Goal: Information Seeking & Learning: Learn about a topic

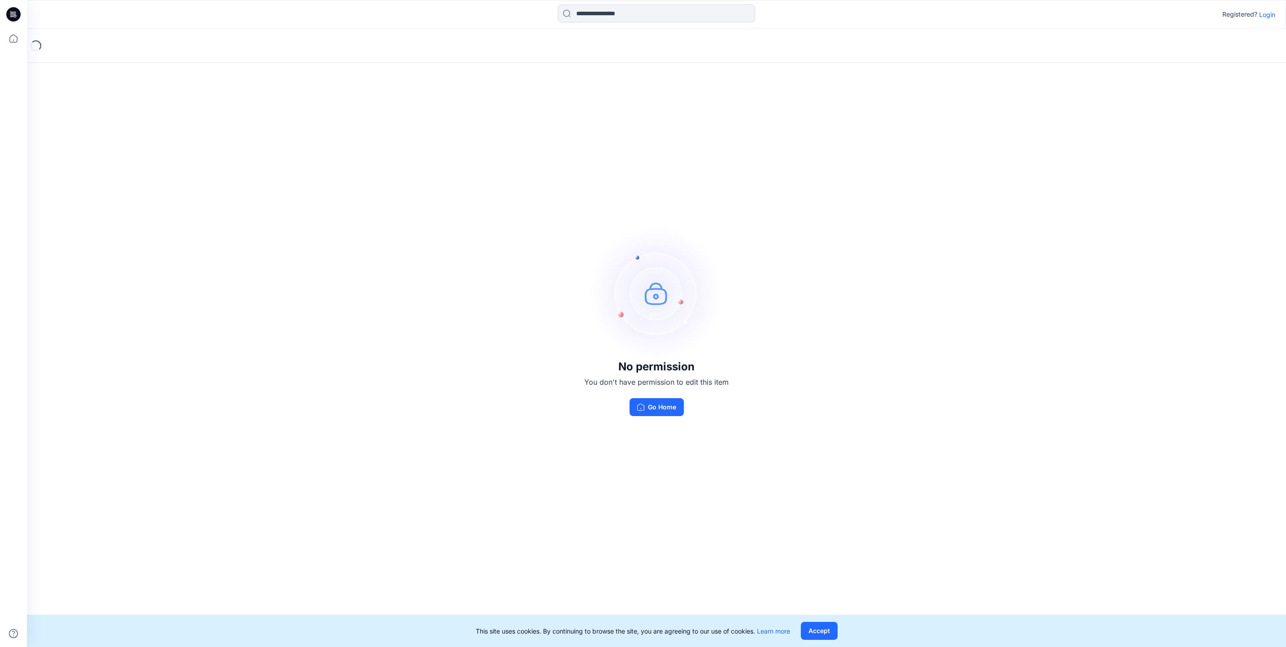
click at [1267, 17] on p "Login" at bounding box center [1267, 14] width 16 height 9
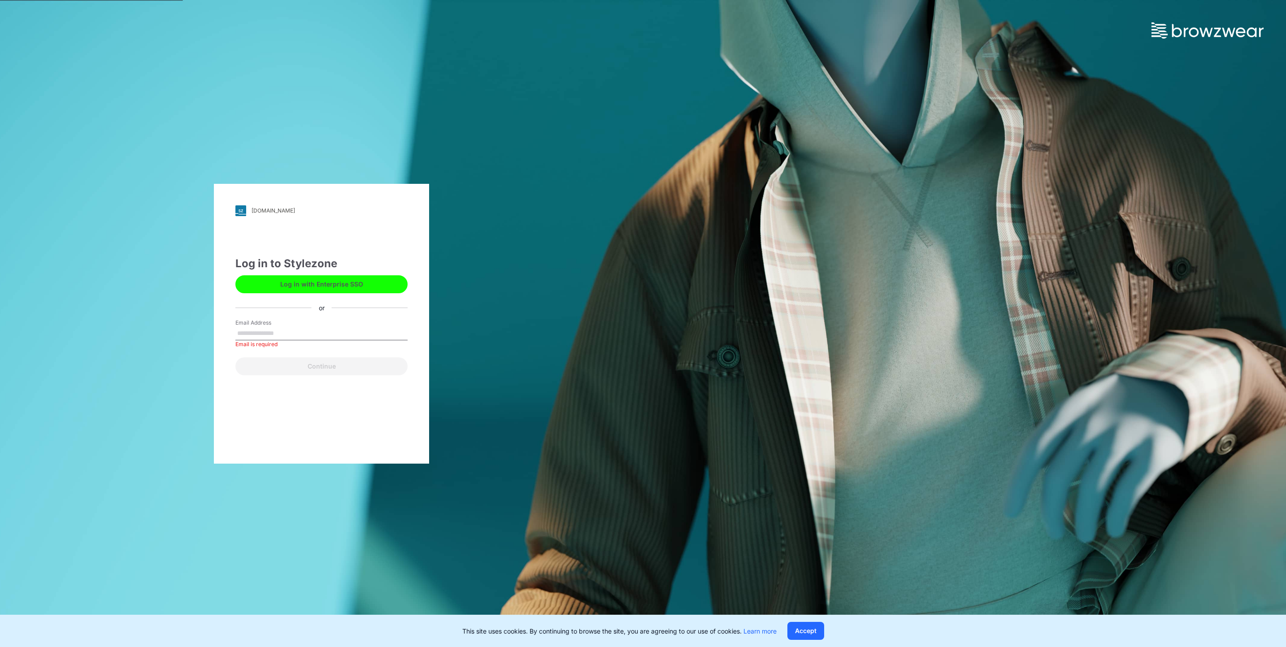
click at [272, 326] on label "Email Address" at bounding box center [266, 323] width 63 height 8
click at [272, 327] on input "Email Address" at bounding box center [321, 333] width 172 height 13
click at [283, 331] on input "Email Address" at bounding box center [321, 333] width 172 height 13
type input "**********"
click at [274, 364] on button "Continue" at bounding box center [321, 366] width 172 height 18
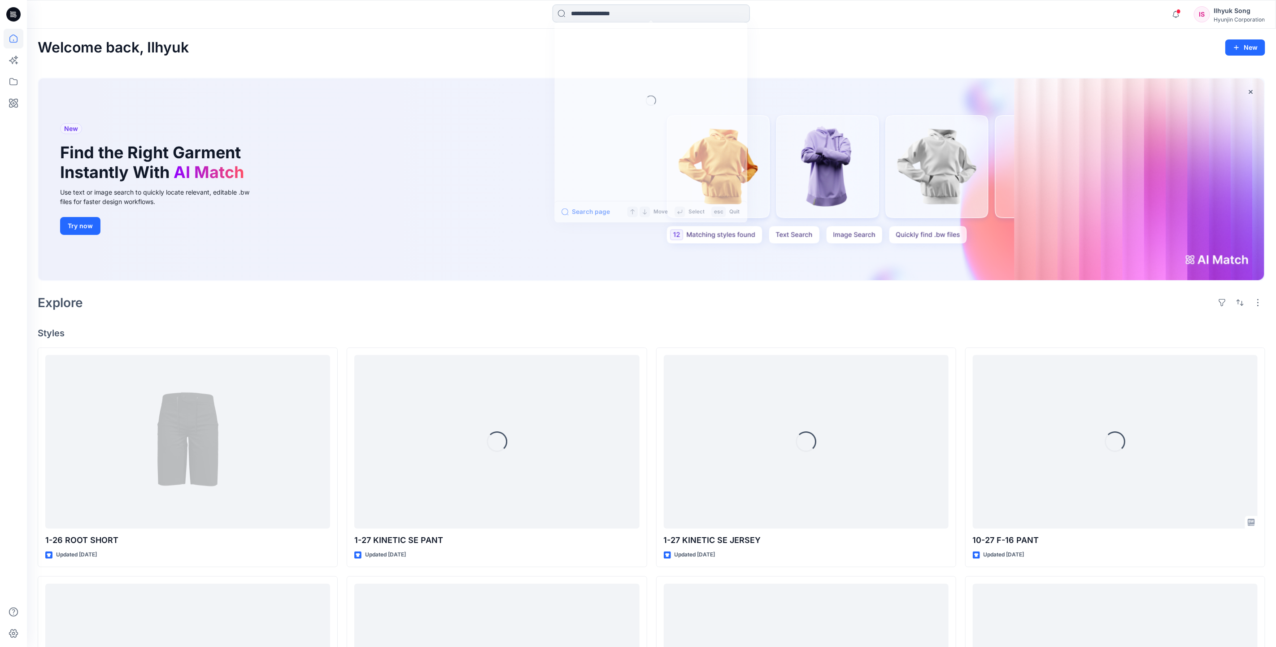
click at [618, 10] on input at bounding box center [651, 13] width 197 height 18
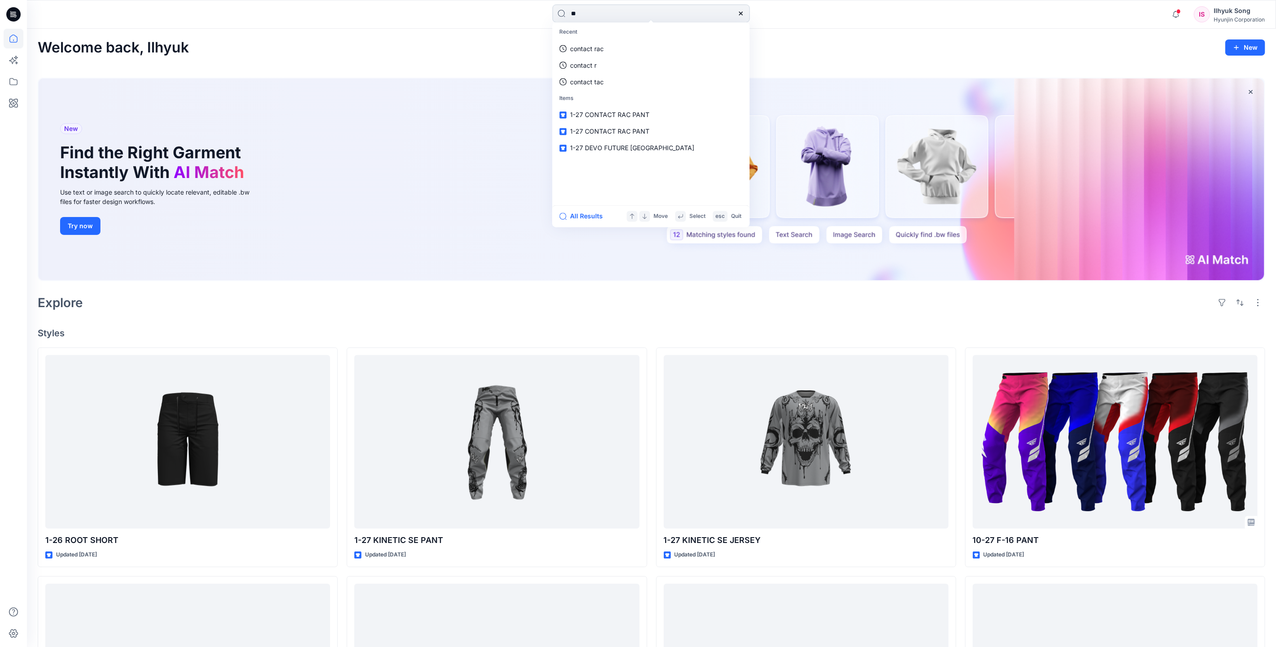
type input "*"
type input "**********"
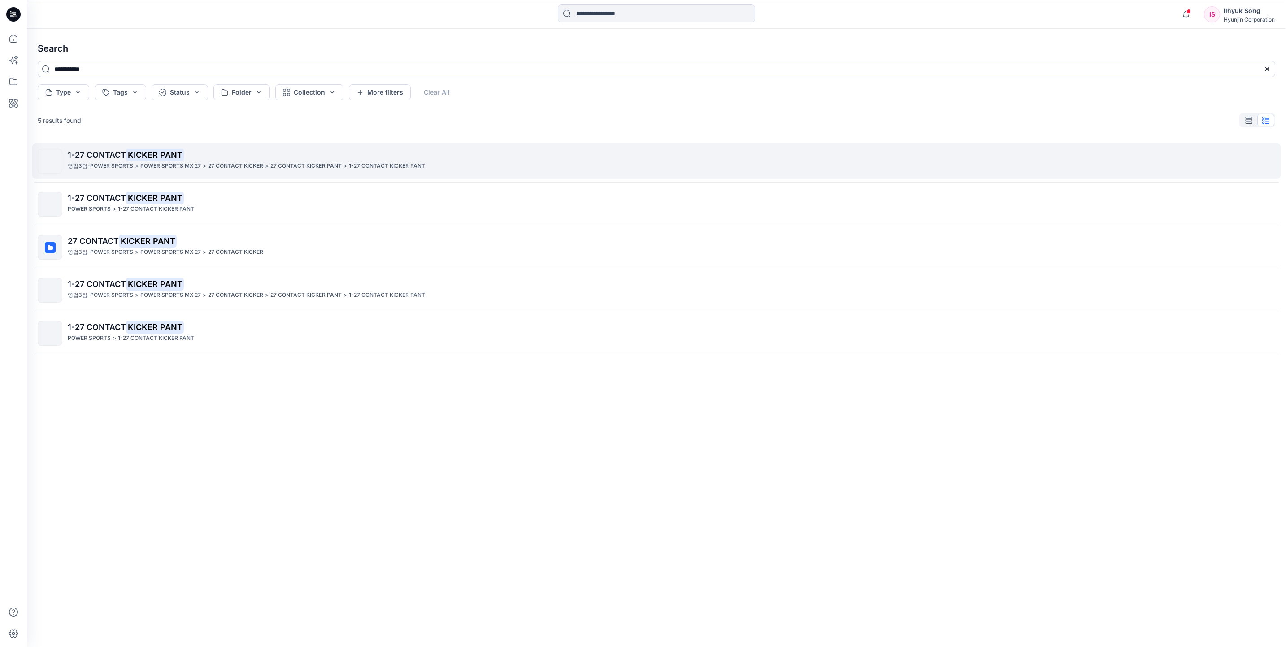
click at [150, 163] on p "POWER SPORTS MX 27" at bounding box center [170, 165] width 61 height 9
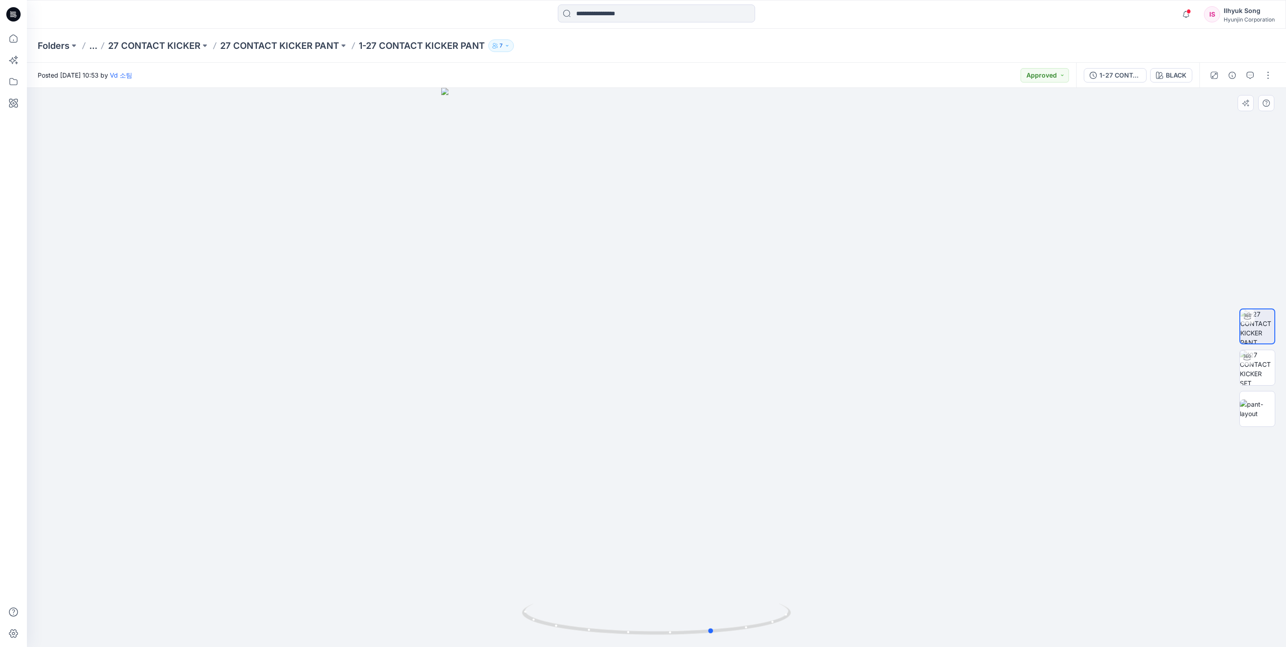
drag, startPoint x: 627, startPoint y: 346, endPoint x: 401, endPoint y: 346, distance: 226.0
click at [401, 346] on div at bounding box center [656, 367] width 1259 height 559
drag, startPoint x: 552, startPoint y: 373, endPoint x: 691, endPoint y: 386, distance: 139.6
click at [691, 386] on div at bounding box center [656, 367] width 1259 height 559
drag, startPoint x: 623, startPoint y: 331, endPoint x: 712, endPoint y: 334, distance: 89.3
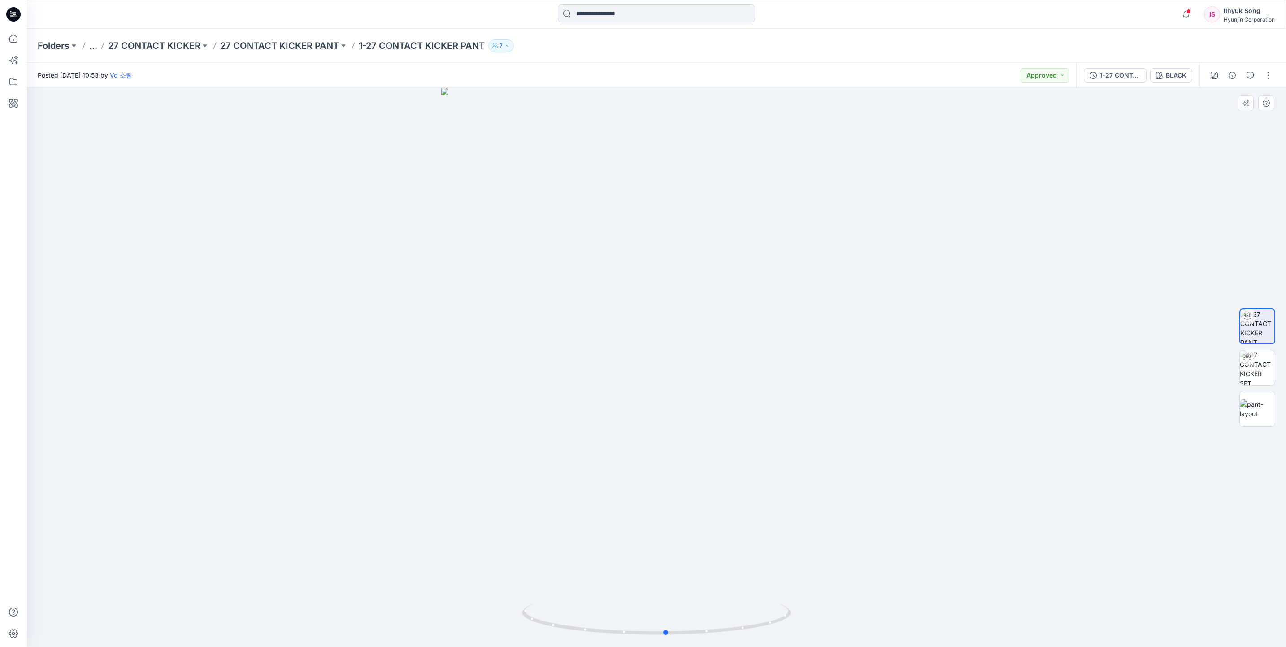
click at [712, 334] on div at bounding box center [656, 367] width 1259 height 559
drag, startPoint x: 614, startPoint y: 323, endPoint x: 696, endPoint y: 324, distance: 82.5
click at [696, 324] on div at bounding box center [656, 367] width 1259 height 559
drag, startPoint x: 631, startPoint y: 376, endPoint x: 687, endPoint y: 375, distance: 55.2
click at [687, 375] on div at bounding box center [656, 367] width 1259 height 559
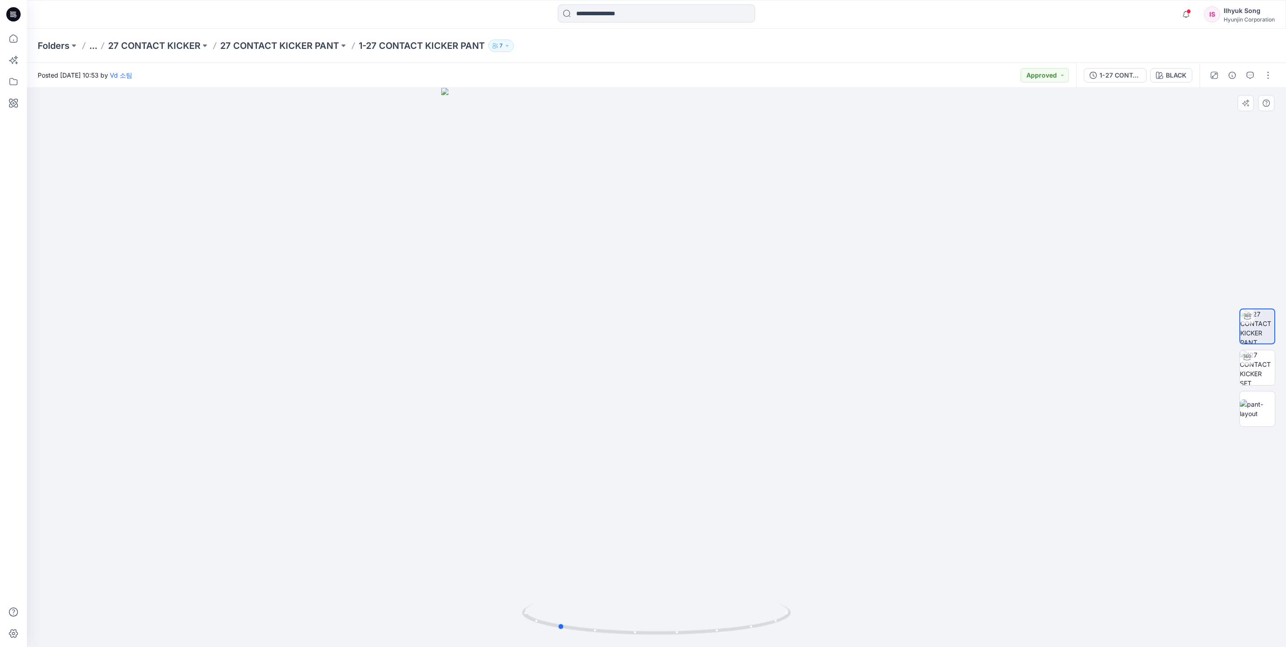
drag, startPoint x: 757, startPoint y: 283, endPoint x: 779, endPoint y: 279, distance: 22.8
click at [779, 279] on div at bounding box center [656, 367] width 1259 height 559
drag, startPoint x: 806, startPoint y: 318, endPoint x: 623, endPoint y: 317, distance: 183.4
click at [623, 317] on div at bounding box center [656, 367] width 1259 height 559
click at [603, 9] on input at bounding box center [656, 13] width 197 height 18
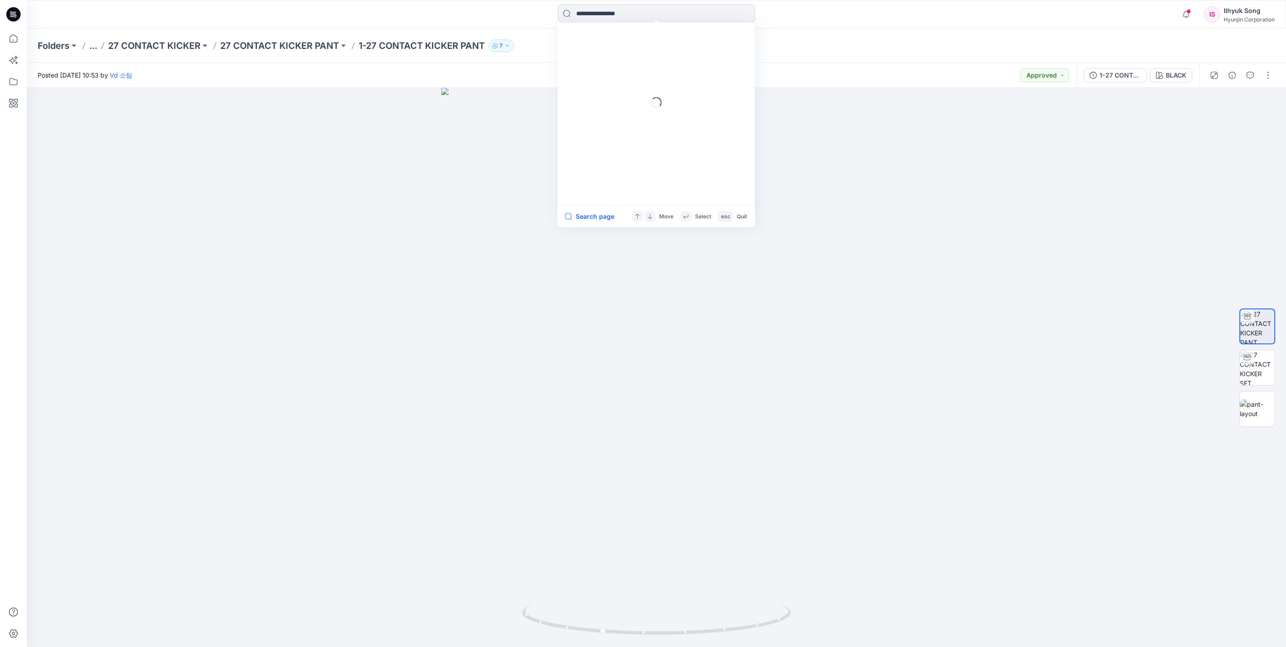
paste input "**********"
type input "**********"
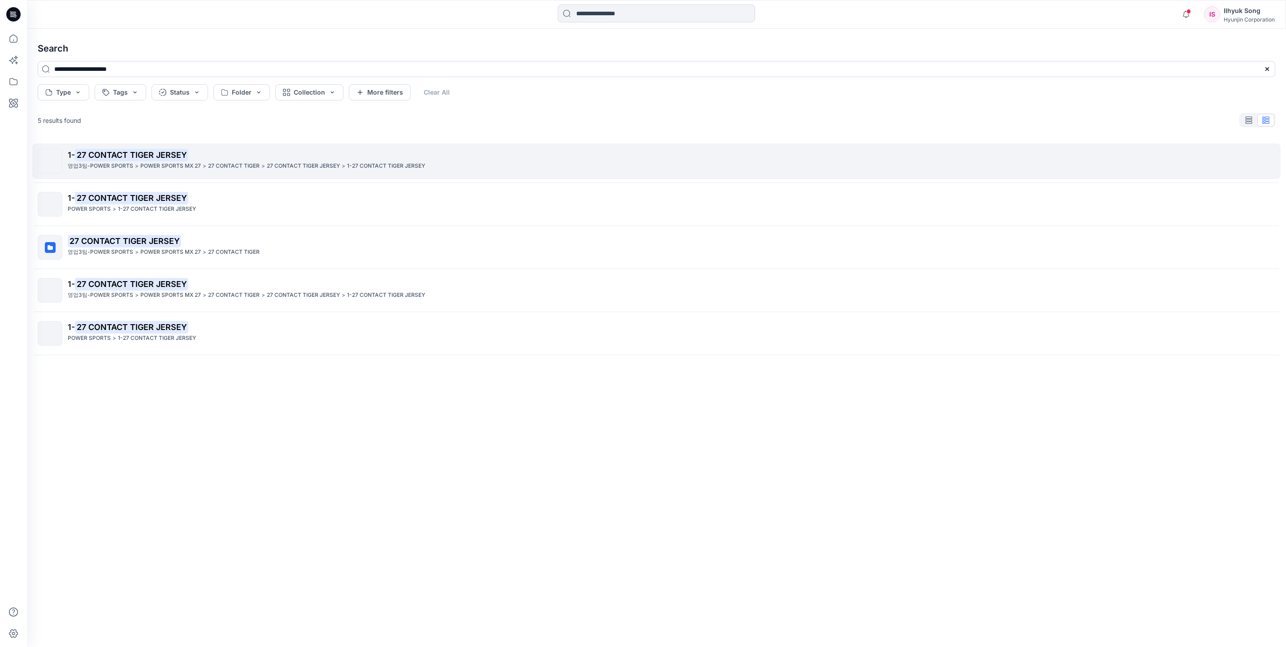
click at [103, 158] on mark "27 CONTACT TIGER JERSEY" at bounding box center [131, 154] width 113 height 13
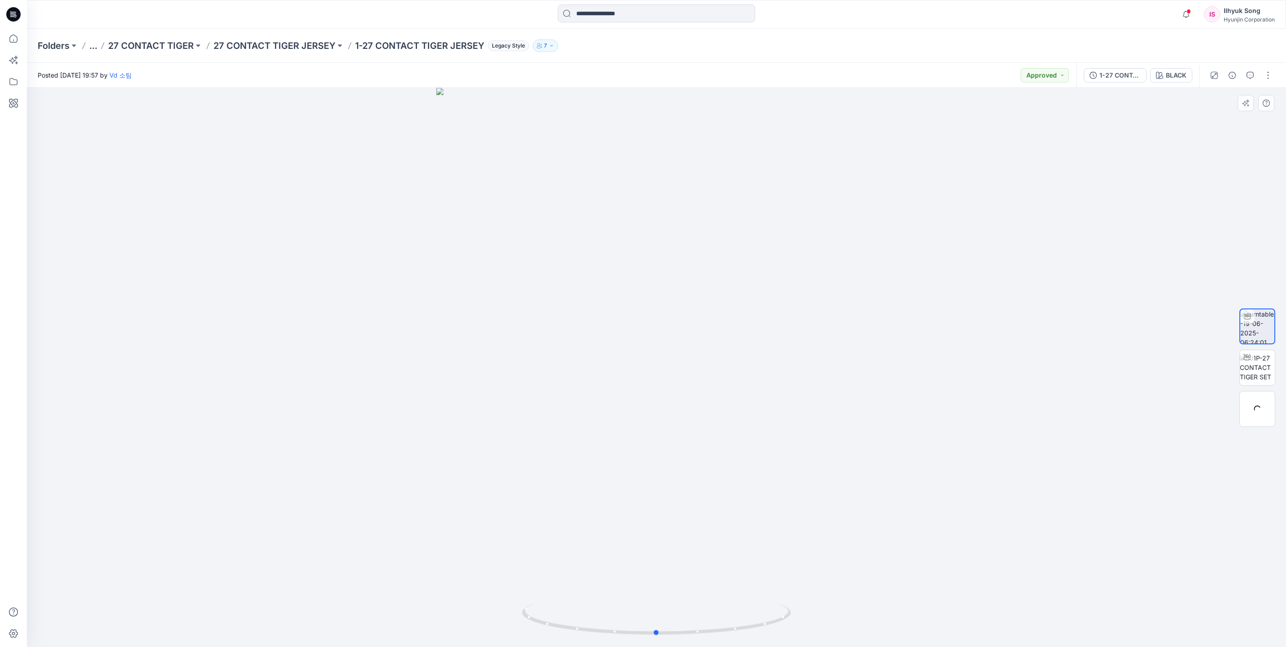
click at [728, 340] on div at bounding box center [656, 367] width 1259 height 559
click at [983, 264] on div at bounding box center [656, 367] width 1259 height 559
